Goal: Task Accomplishment & Management: Complete application form

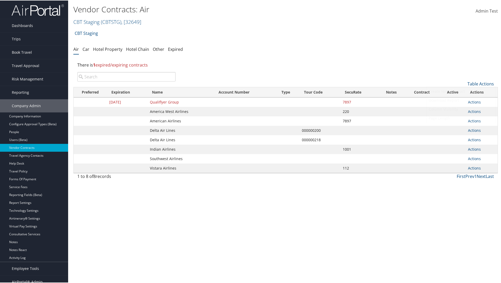
click at [460, 91] on link "Create New Contract" at bounding box center [461, 90] width 69 height 9
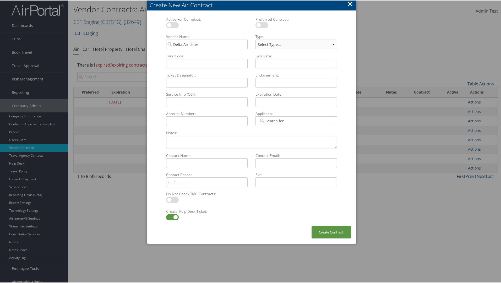
type input "Delta Air Lines"
type input "QATest123456"
type input "12345"
select select "[object Object]"
type input "QATEST"
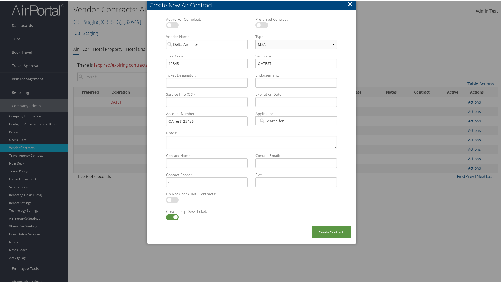
click at [171, 217] on label at bounding box center [172, 217] width 13 height 6
click at [171, 217] on input "checkbox" at bounding box center [170, 217] width 3 height 3
checkbox input "false"
type textarea "QA Testing"
click at [330, 232] on button "Create Contract" at bounding box center [331, 232] width 39 height 12
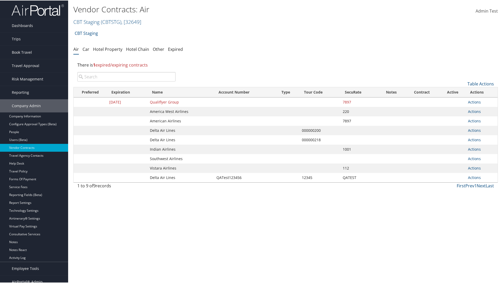
click at [126, 77] on input "search" at bounding box center [126, 76] width 98 height 9
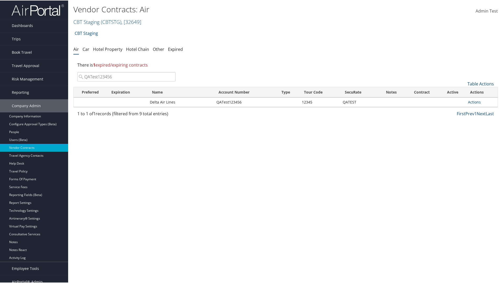
type input "QATest123456"
click at [472, 102] on link "Actions" at bounding box center [474, 101] width 13 height 5
click at [0, 0] on link "View Notes" at bounding box center [0, 0] width 0 height 0
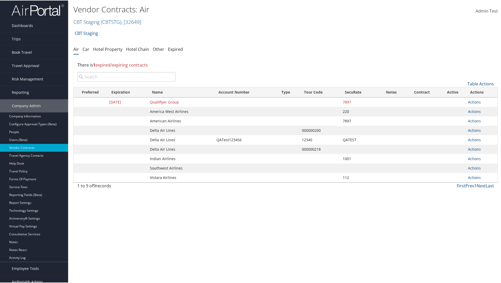
click at [126, 77] on input "search" at bounding box center [126, 76] width 98 height 9
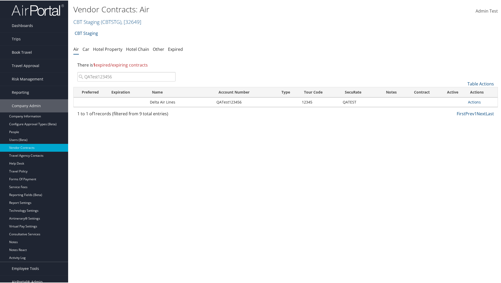
type input "QATest123456"
click at [388, 105] on td at bounding box center [391, 101] width 26 height 9
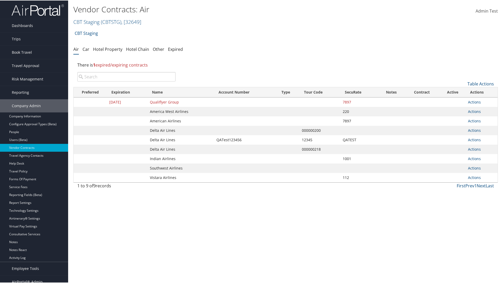
click at [119, 74] on input "search" at bounding box center [126, 76] width 98 height 9
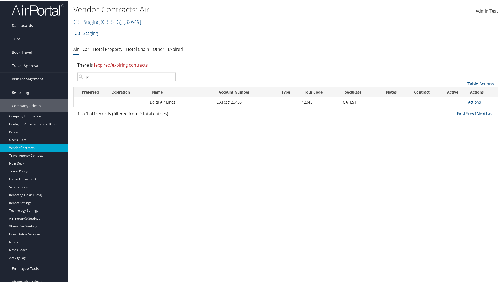
type input "qa"
click at [385, 100] on td at bounding box center [391, 101] width 26 height 9
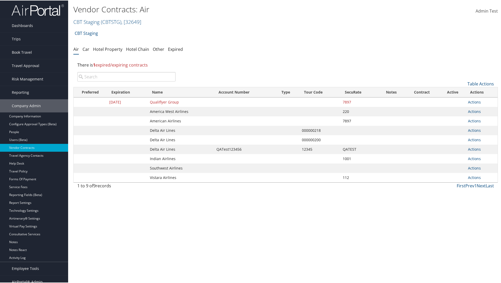
click at [92, 76] on input "search" at bounding box center [126, 76] width 98 height 9
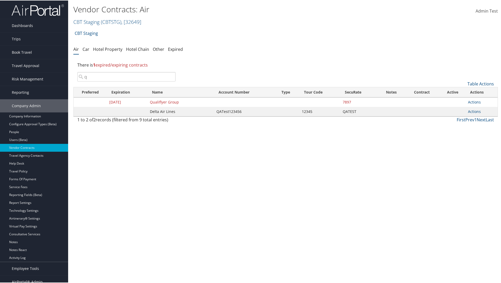
type input "qa"
